Goal: Transaction & Acquisition: Purchase product/service

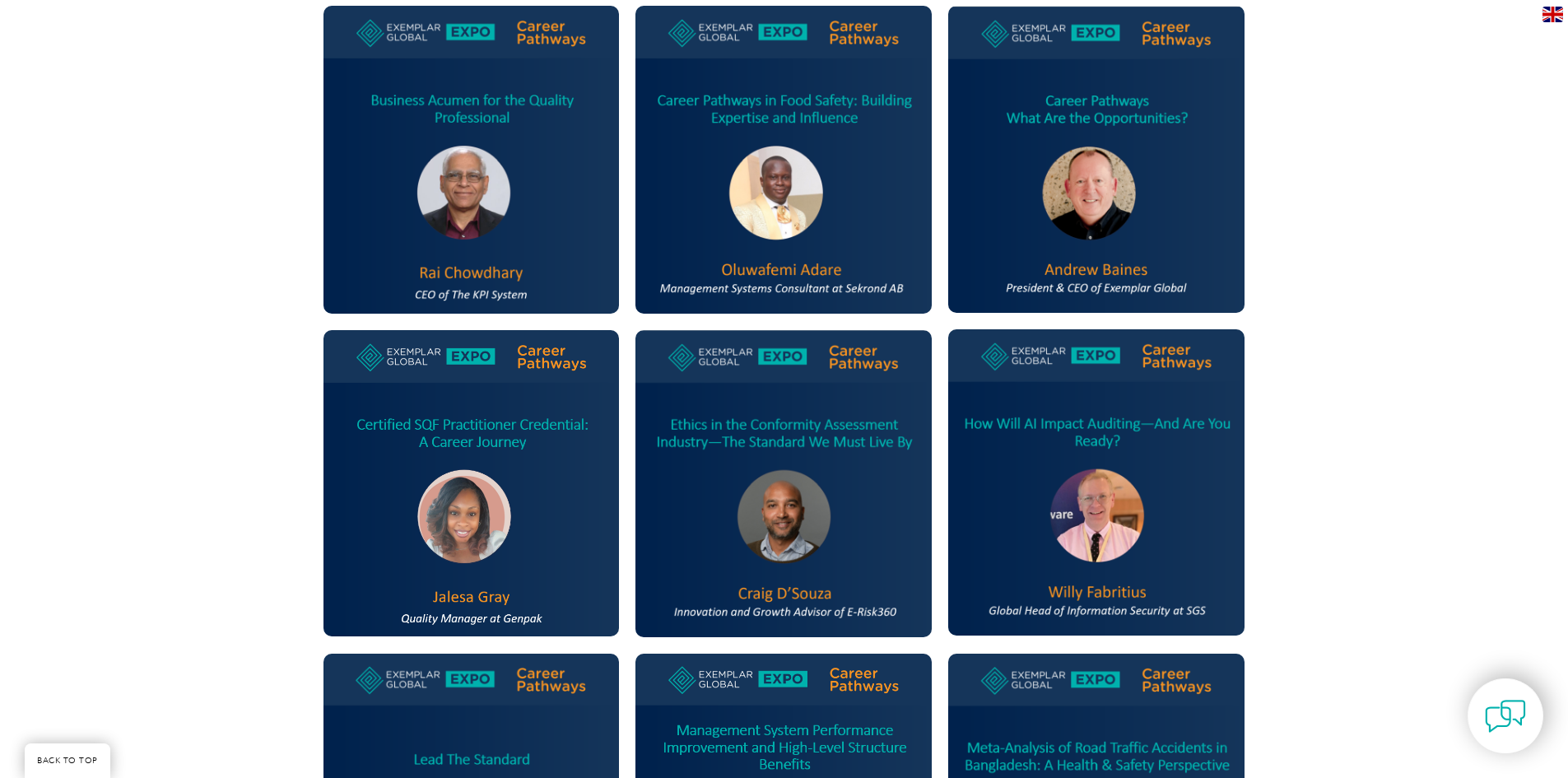
scroll to position [988, 0]
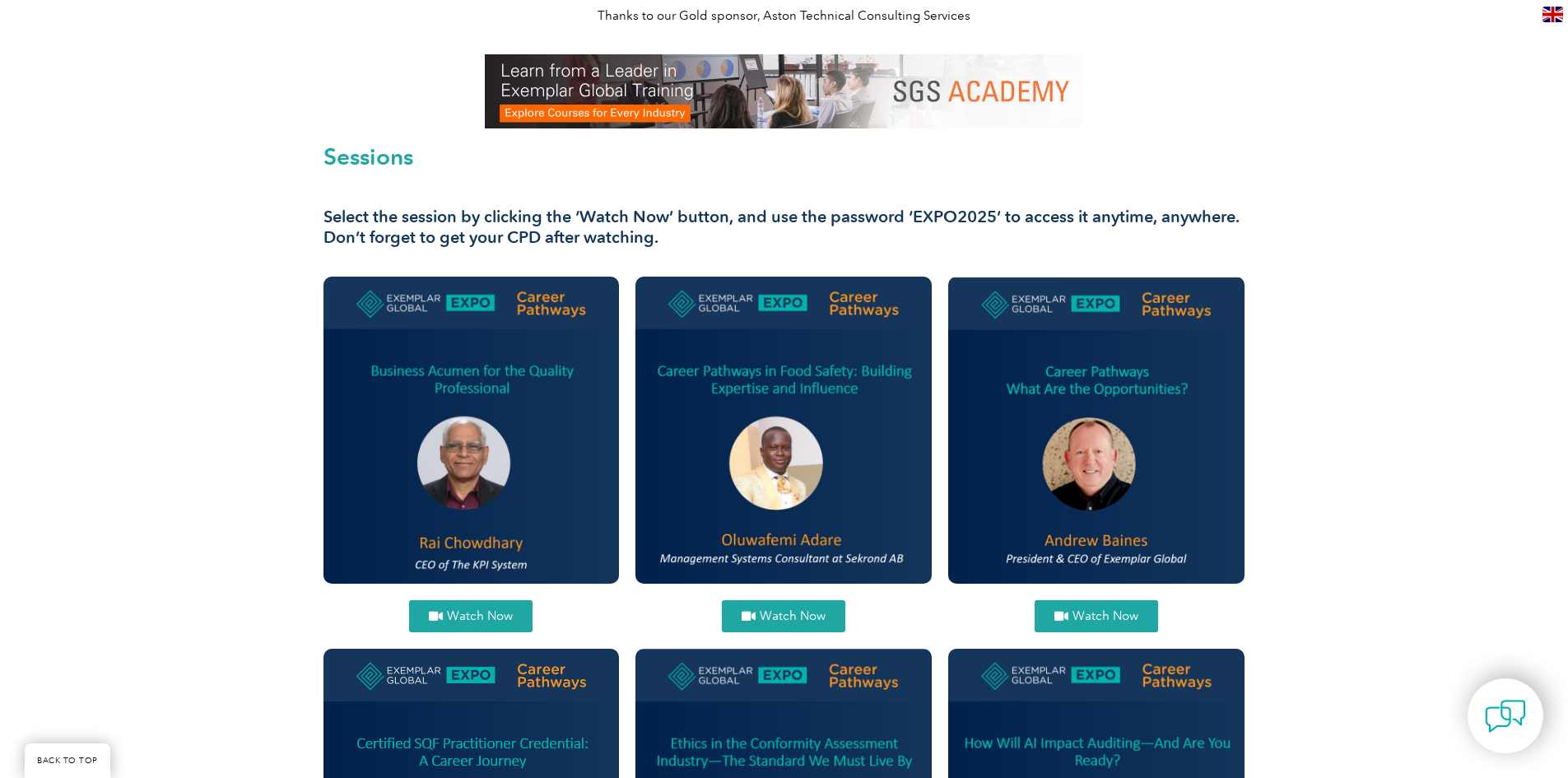
scroll to position [412, 0]
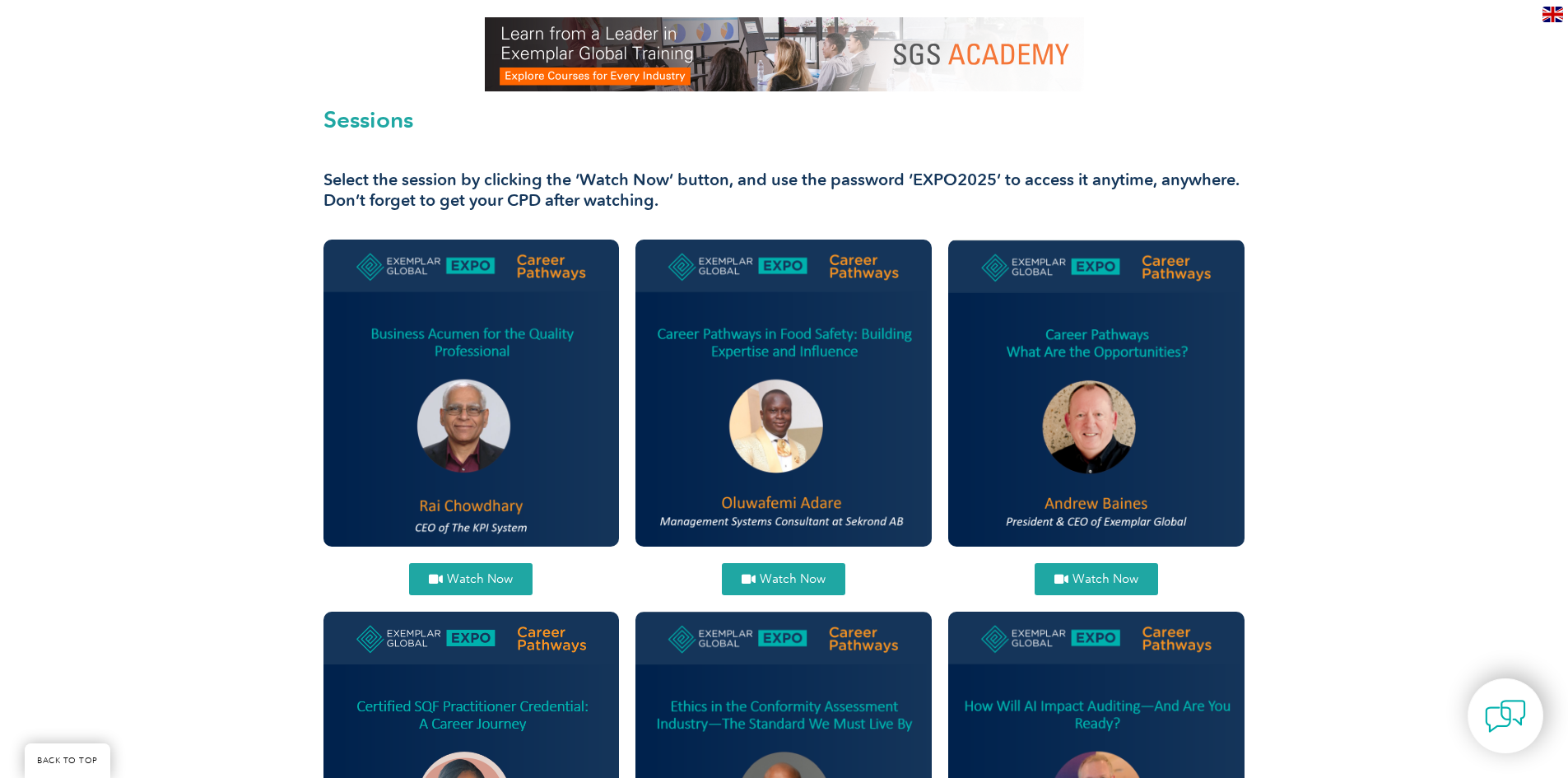
click at [460, 583] on span "Watch Now" at bounding box center [479, 579] width 66 height 12
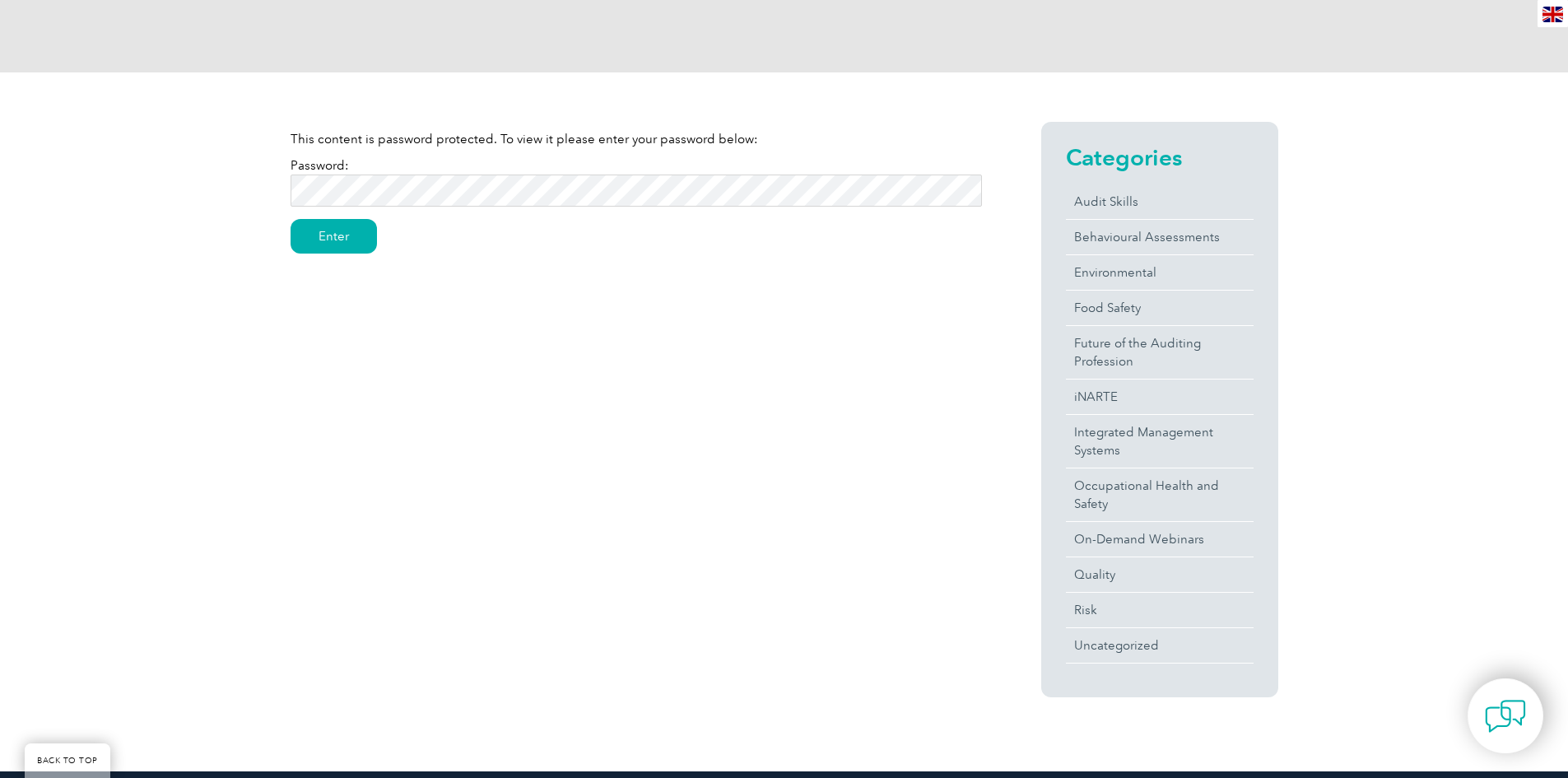
scroll to position [247, 0]
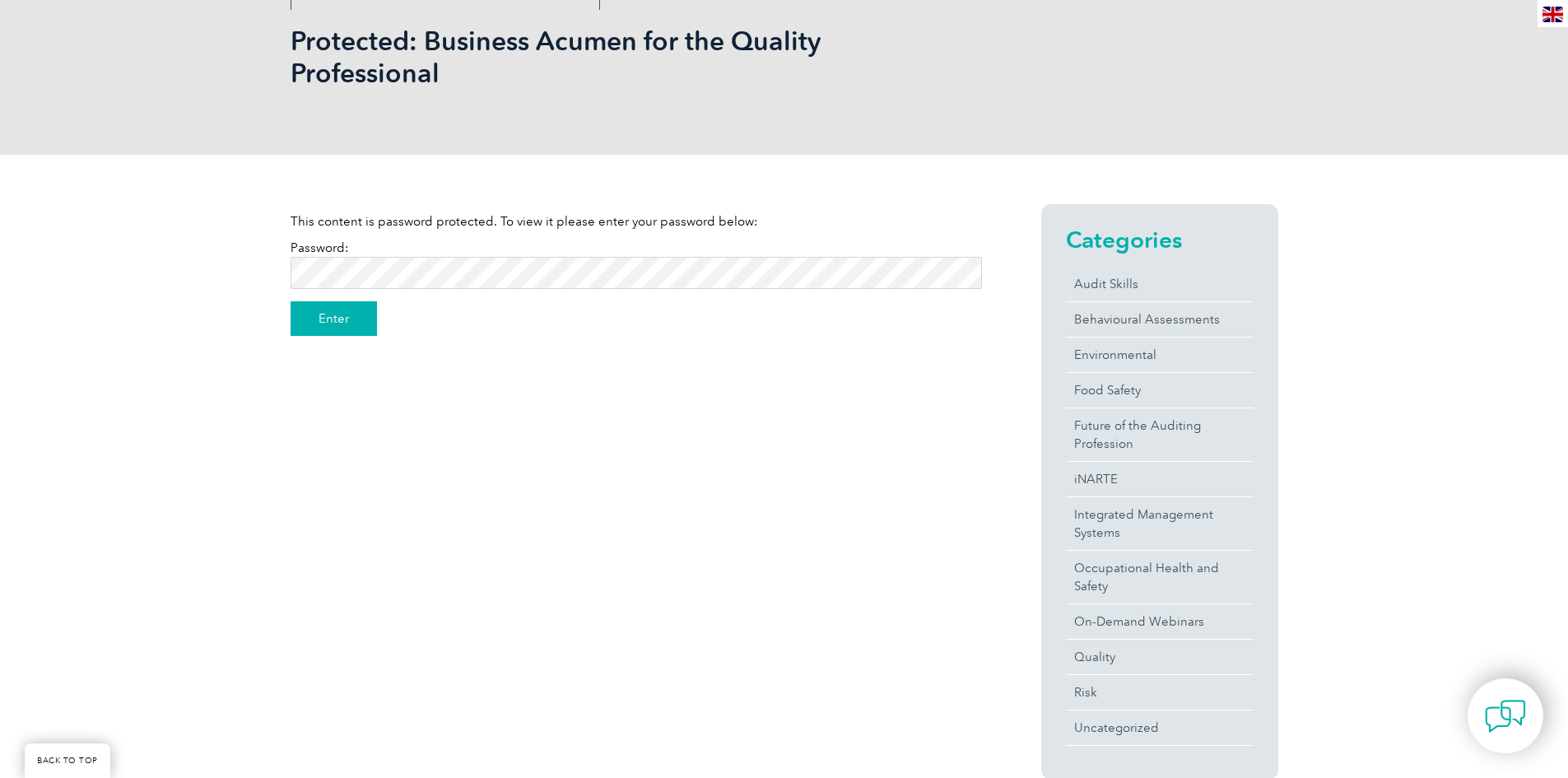
click at [356, 324] on input "Enter" at bounding box center [334, 318] width 86 height 34
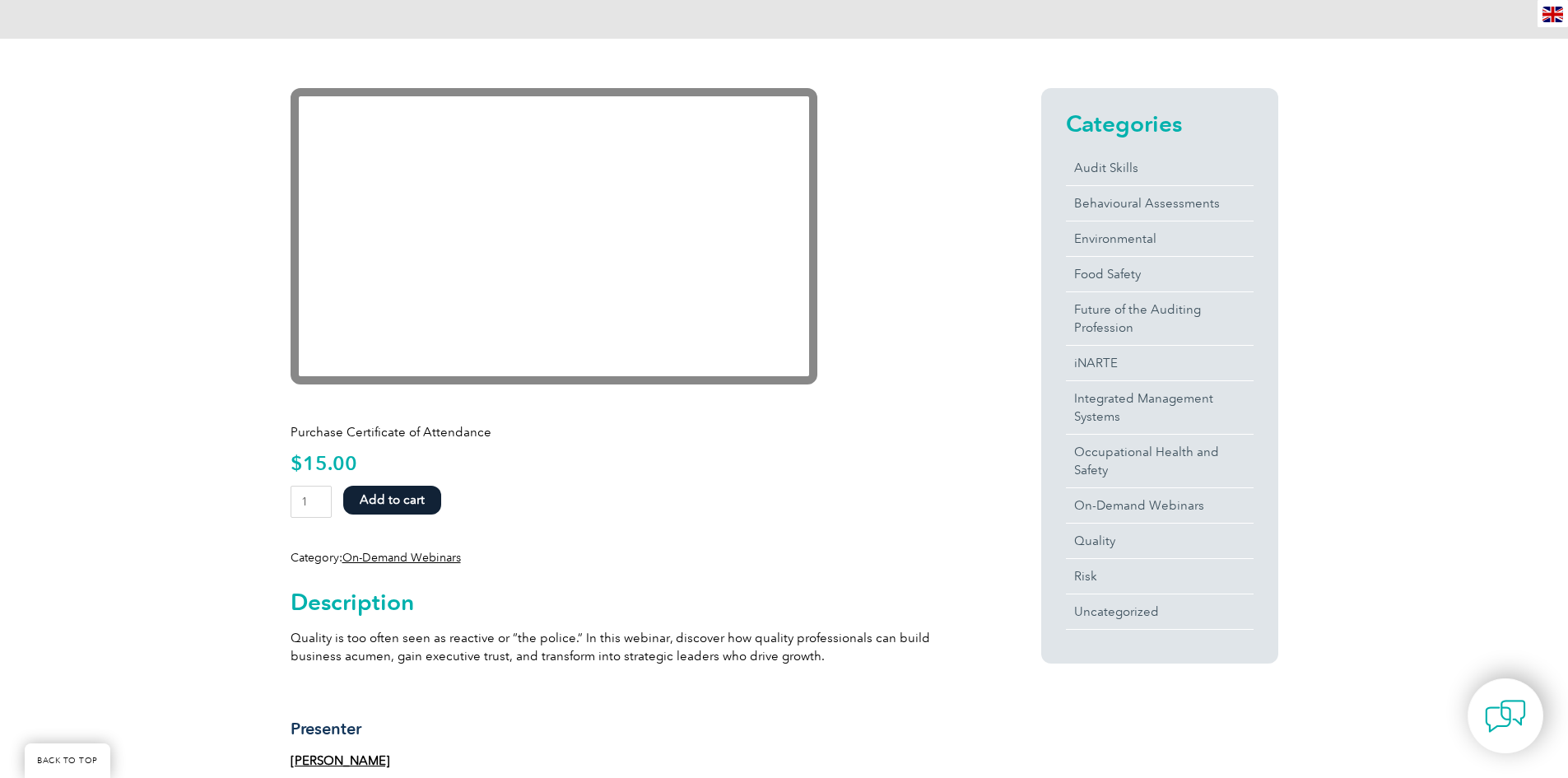
scroll to position [412, 0]
